Goal: Information Seeking & Learning: Find specific fact

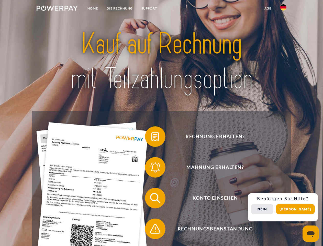
click at [57, 9] on img at bounding box center [57, 8] width 41 height 5
click at [284, 9] on img at bounding box center [284, 7] width 6 height 6
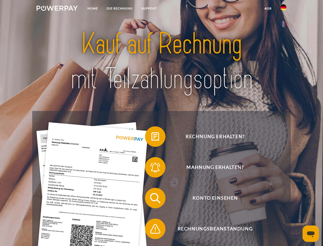
click at [268, 8] on link "agb" at bounding box center [268, 8] width 16 height 9
click at [152, 138] on span at bounding box center [148, 137] width 26 height 26
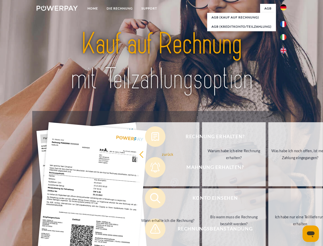
click at [152, 168] on div "Rechnung erhalten? Mahnung erhalten? Konto einsehen" at bounding box center [161, 213] width 259 height 205
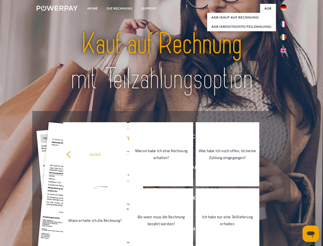
click at [152, 199] on link "Bis wann muss die Rechnung bezahlt werden?" at bounding box center [162, 220] width 64 height 64
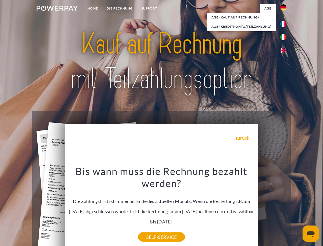
click at [152, 230] on div "Bis wann muss die Rechnung bezahlt werden? Die Zahlungsfrist ist immer bis Ende…" at bounding box center [161, 201] width 187 height 72
click at [285, 207] on div "Rechnung erhalten? Mahnung erhalten? Konto einsehen" at bounding box center [161, 213] width 259 height 205
click at [272, 208] on span "Konto einsehen" at bounding box center [215, 198] width 125 height 20
click at [298, 209] on header "Home DIE RECHNUNG SUPPORT" at bounding box center [161, 177] width 323 height 354
